Goal: Find specific page/section: Find specific page/section

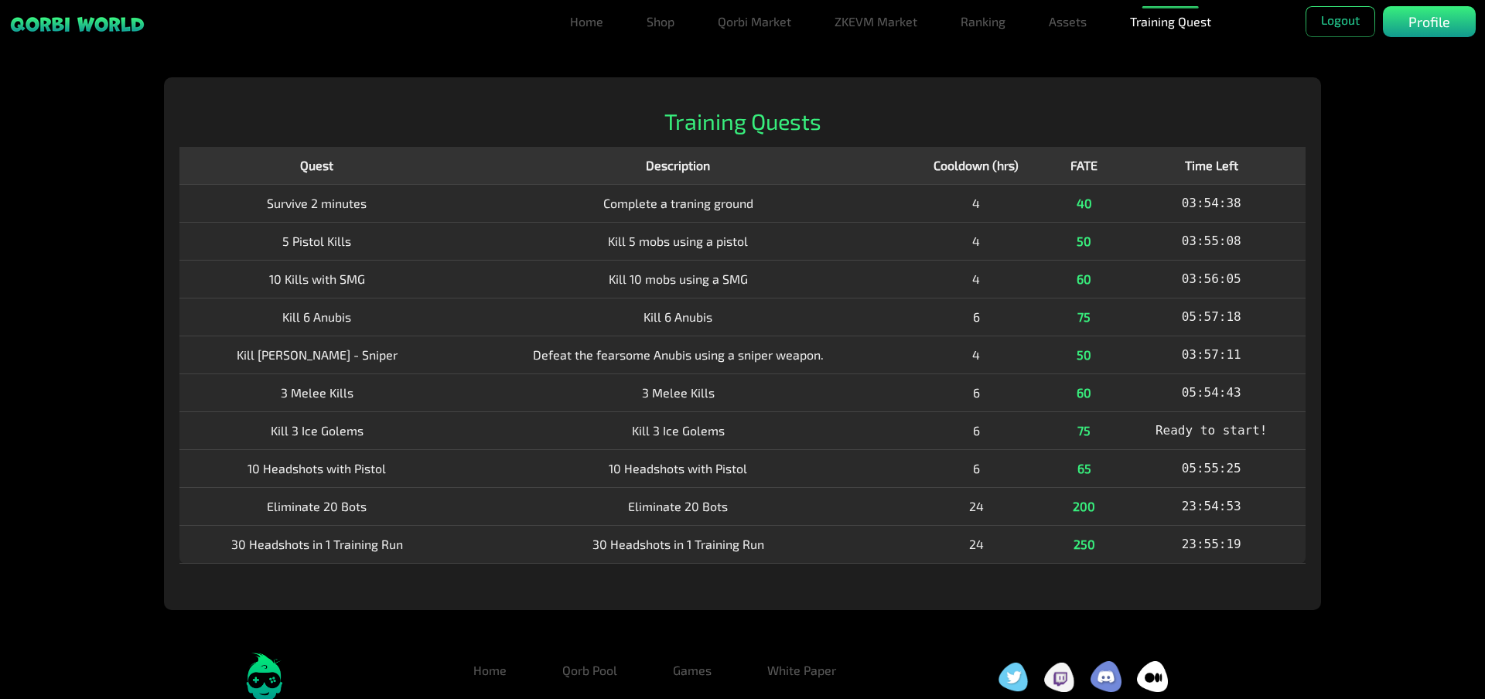
click at [968, 109] on h2 "Training Quests" at bounding box center [742, 121] width 1126 height 27
